Goal: Information Seeking & Learning: Learn about a topic

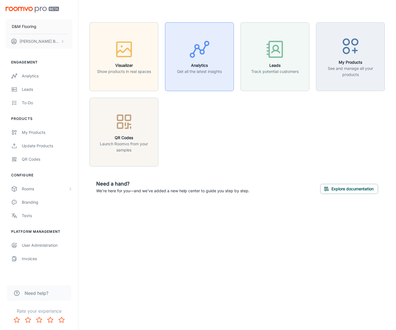
click at [186, 66] on h6 "Analytics" at bounding box center [199, 65] width 45 height 6
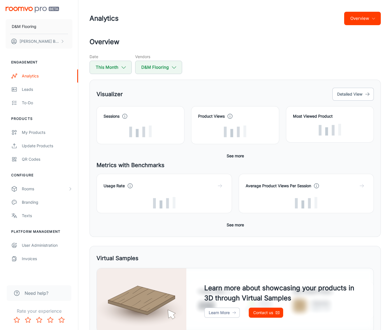
click at [168, 91] on div "Visualizer Detailed View" at bounding box center [235, 94] width 277 height 15
click at [165, 91] on div "Visualizer Detailed View" at bounding box center [235, 94] width 277 height 15
click at [158, 95] on div "Visualizer Detailed View" at bounding box center [235, 94] width 277 height 15
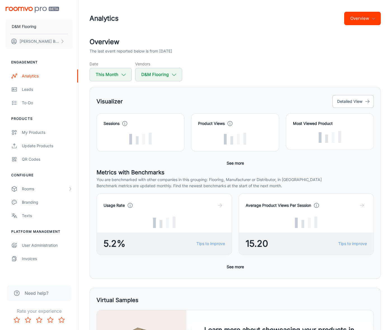
click at [158, 96] on div "Visualizer Detailed View" at bounding box center [235, 101] width 277 height 15
click at [158, 97] on div "Visualizer Detailed View" at bounding box center [235, 101] width 277 height 15
click at [156, 98] on div "Visualizer Detailed View" at bounding box center [235, 101] width 277 height 15
click at [45, 78] on div "Analytics" at bounding box center [47, 76] width 51 height 6
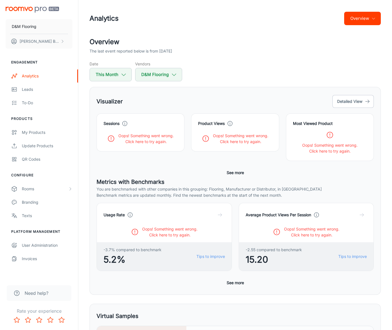
click at [161, 99] on div "Visualizer Detailed View" at bounding box center [235, 101] width 277 height 15
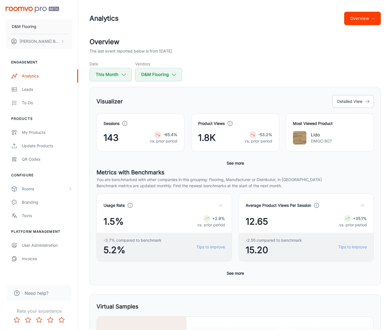
click at [255, 44] on h2 "Overview" at bounding box center [235, 42] width 291 height 10
